Goal: Information Seeking & Learning: Learn about a topic

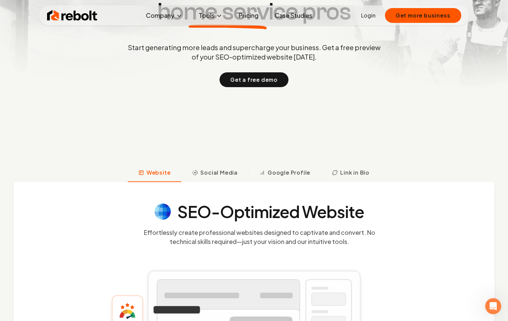
scroll to position [134, 0]
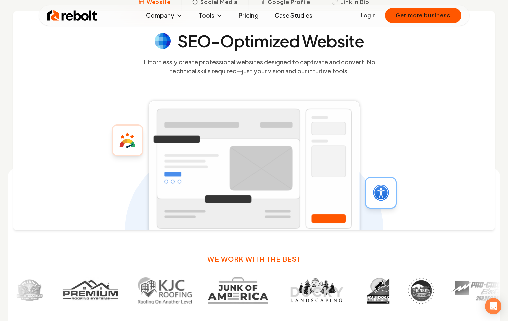
scroll to position [302, 0]
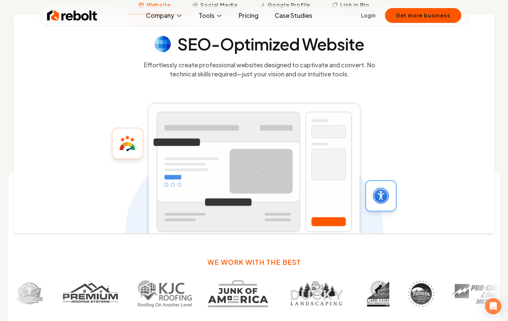
click at [421, 82] on div "SEO-Optimized Website Effortlessly create professional websites designed to cap…" at bounding box center [253, 123] width 481 height 218
click at [260, 14] on link "Pricing" at bounding box center [248, 15] width 31 height 13
